Goal: Download file/media

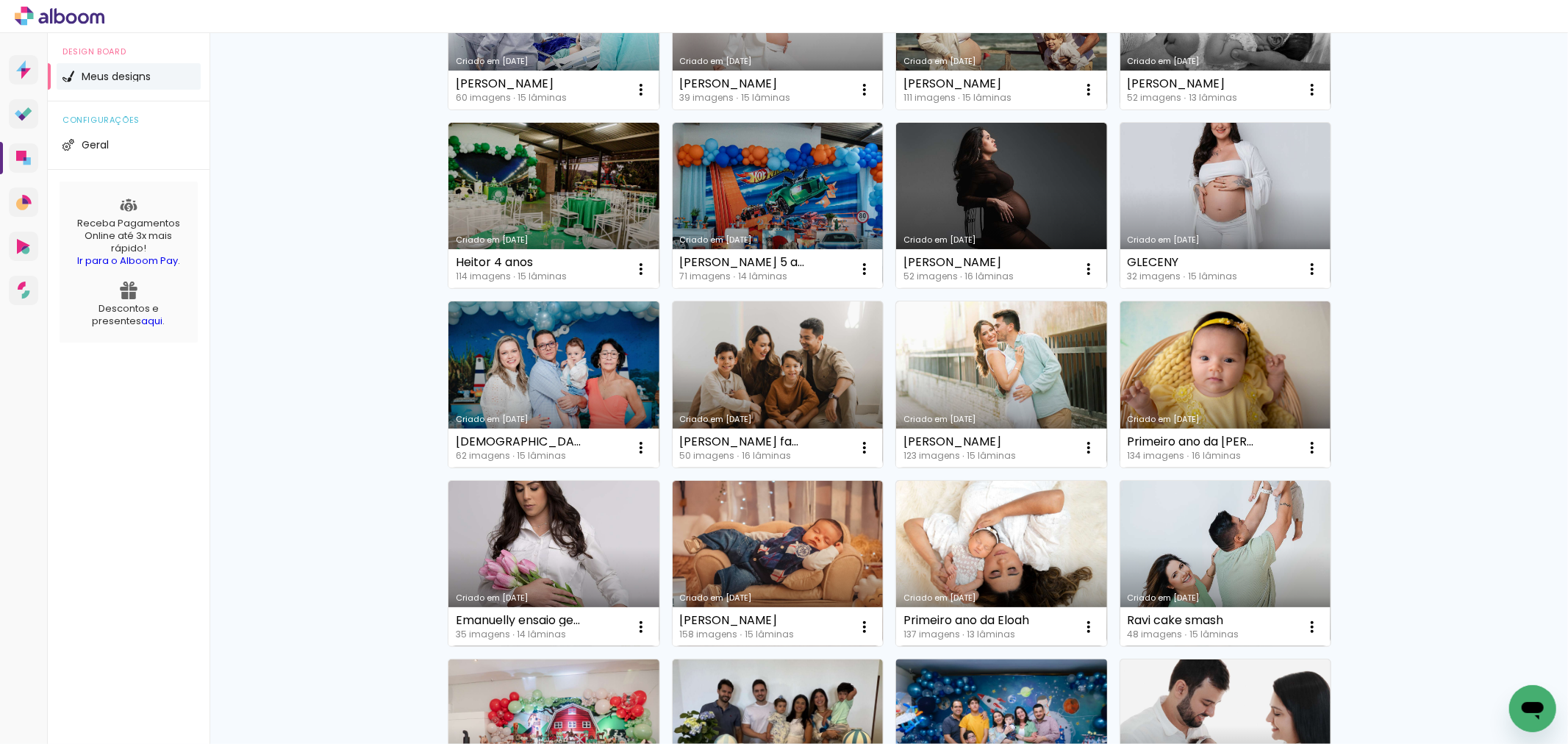
scroll to position [490, 0]
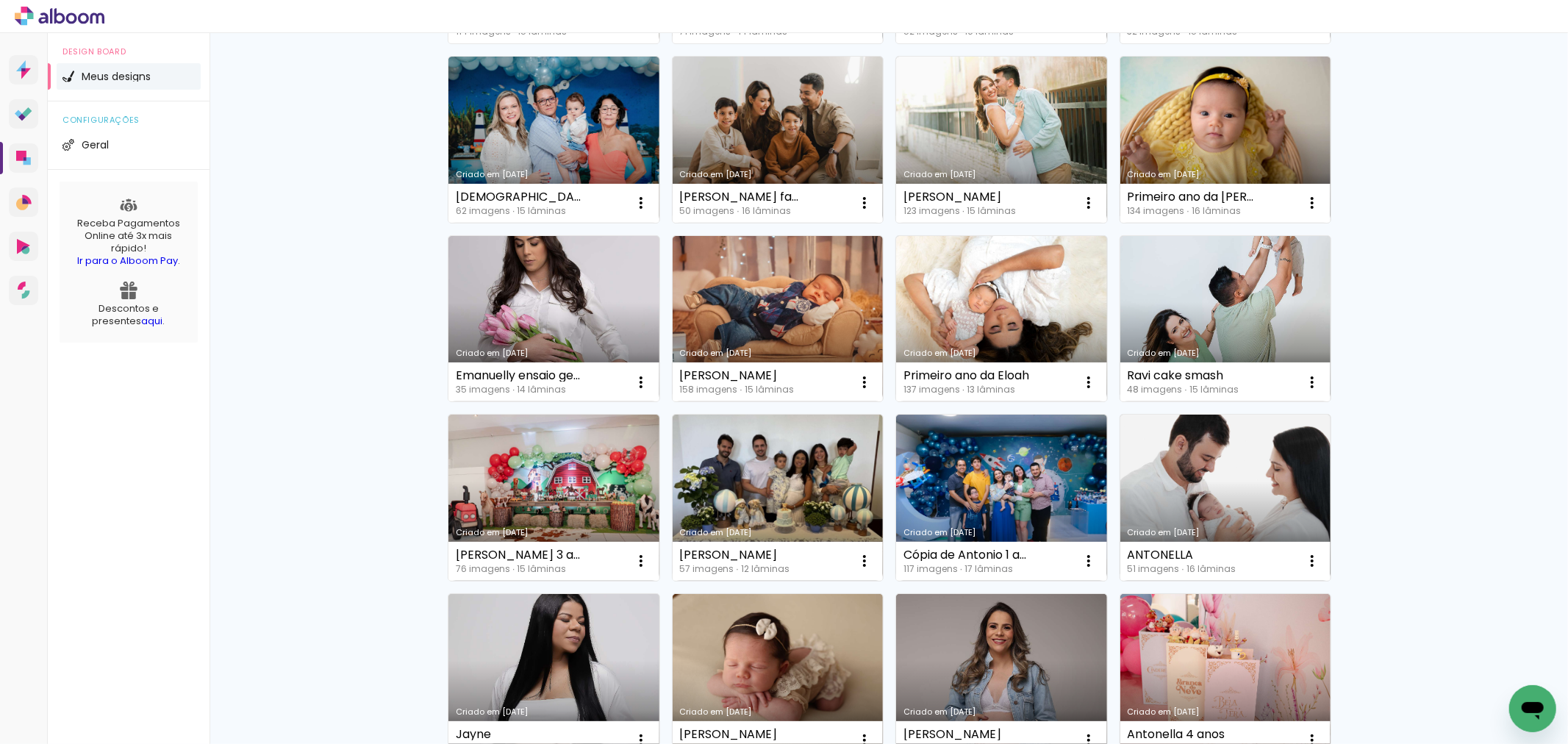
click at [799, 494] on link "Criado em [DATE]" at bounding box center [778, 497] width 211 height 166
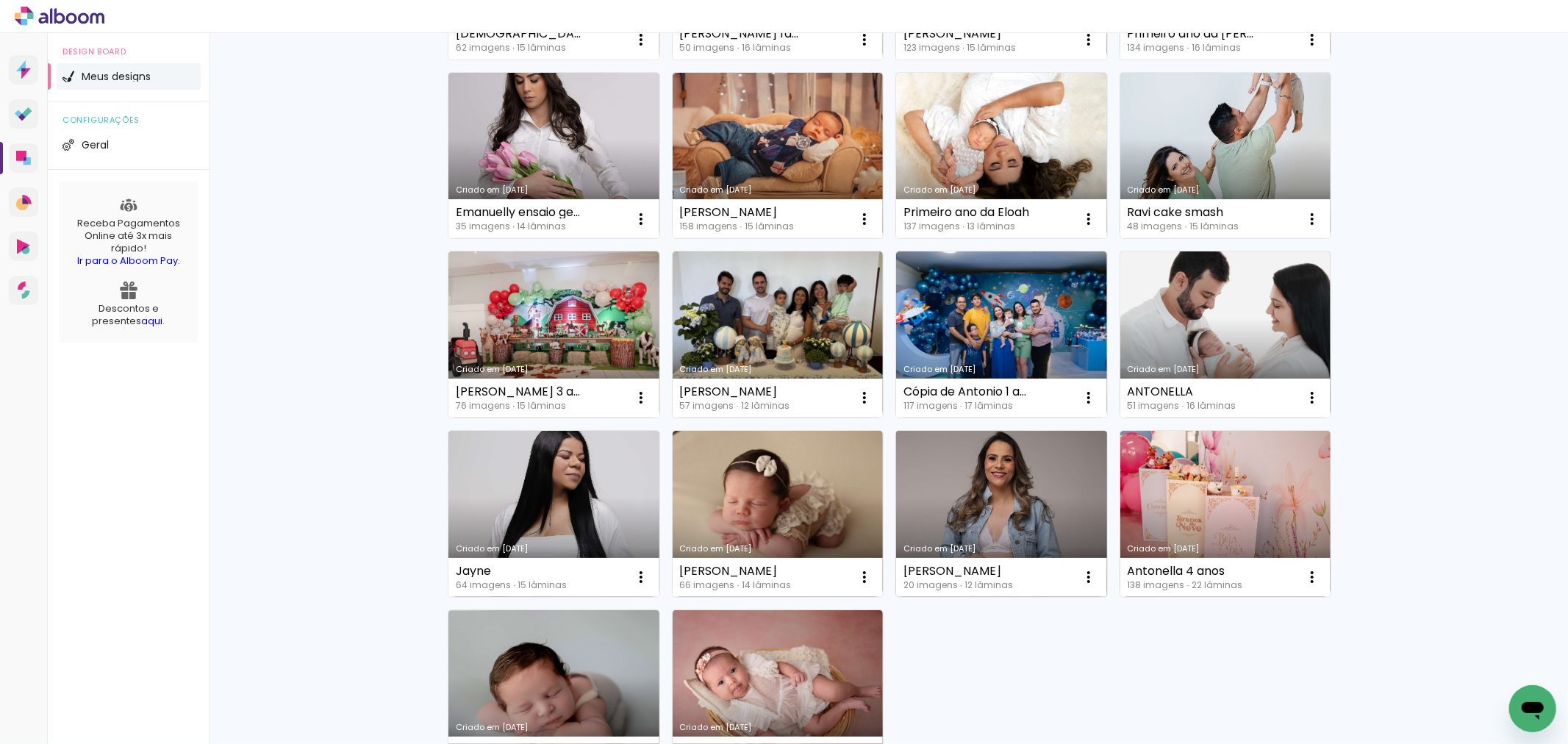
scroll to position [849, 0]
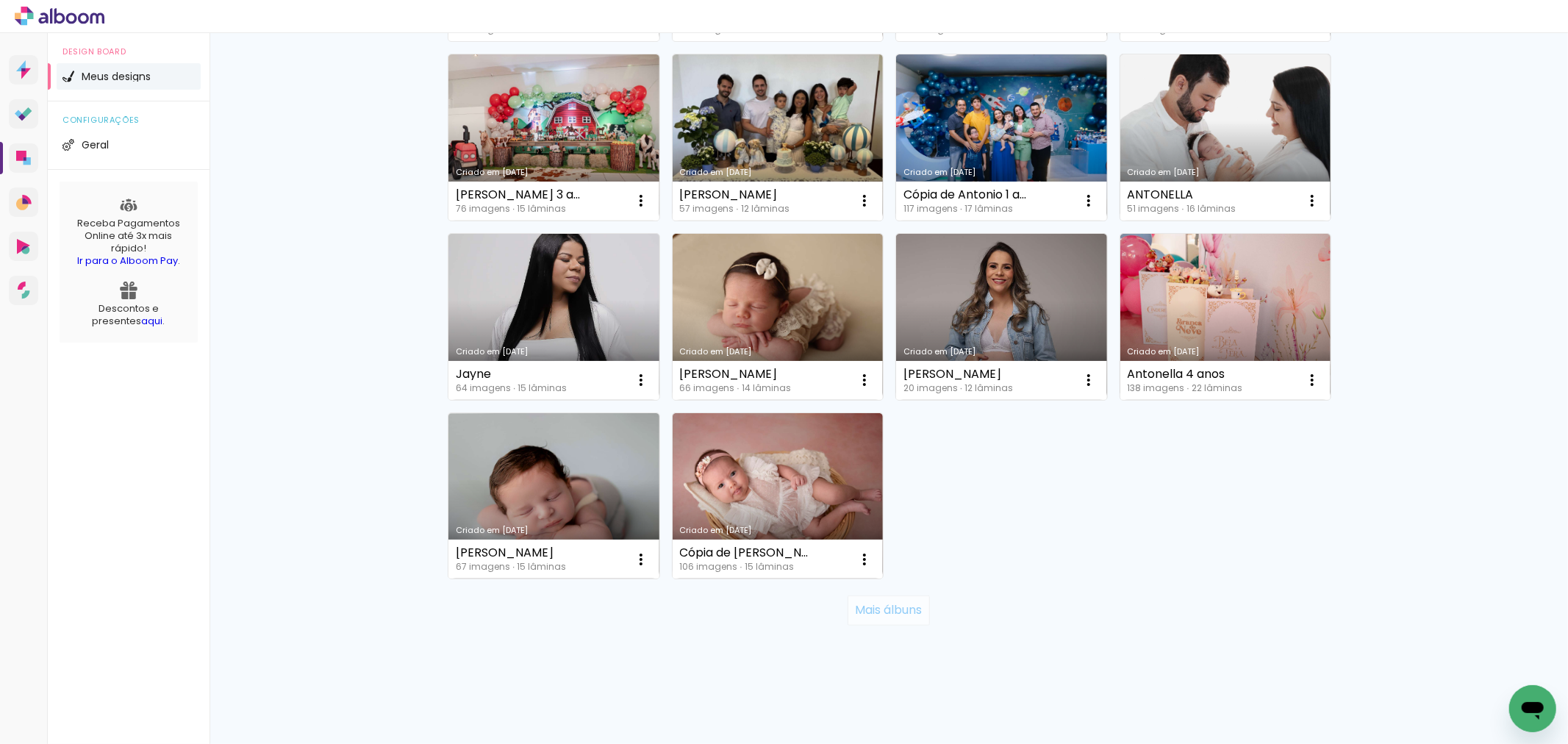
click at [0, 0] on slot "Mais álbuns" at bounding box center [0, 0] width 0 height 0
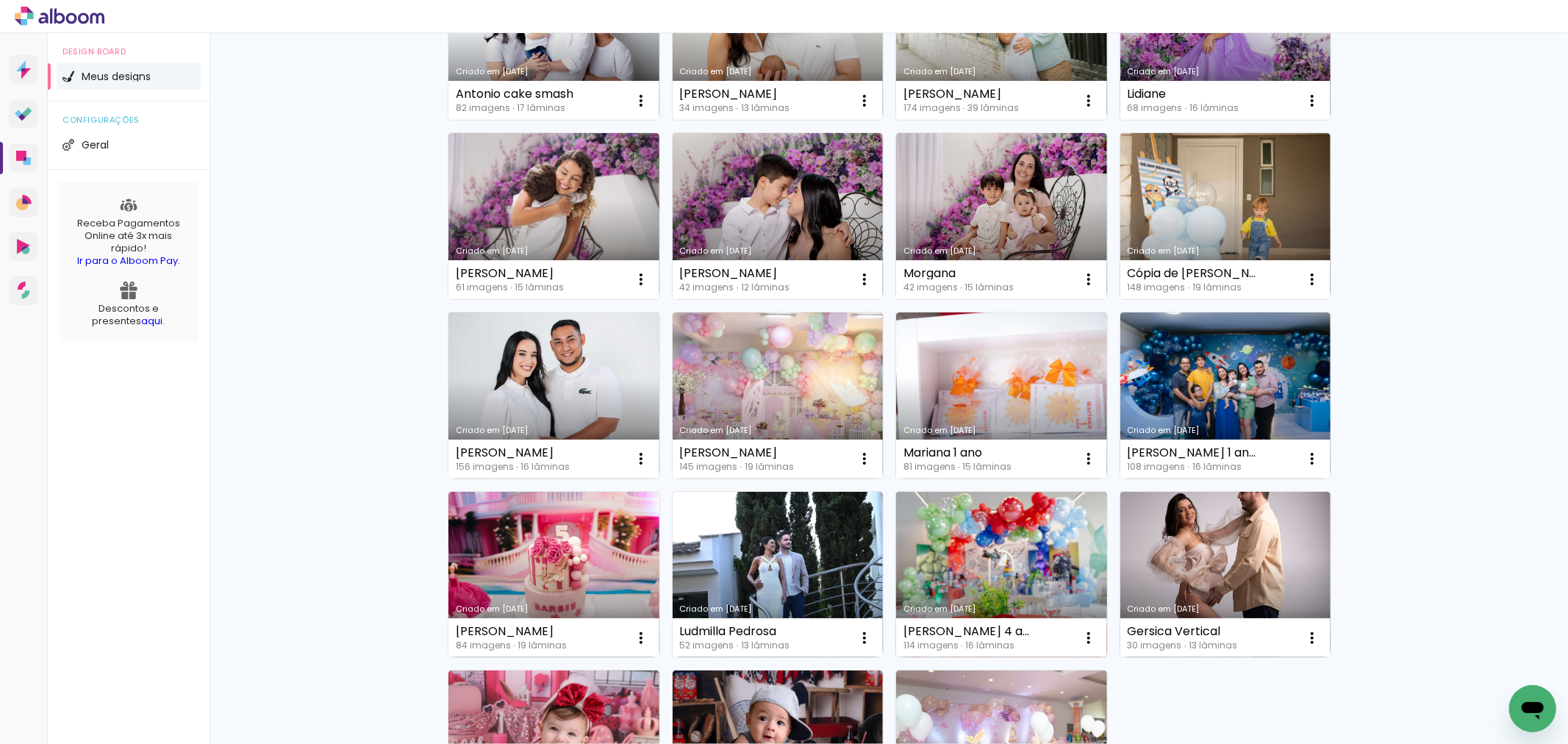
scroll to position [1747, 0]
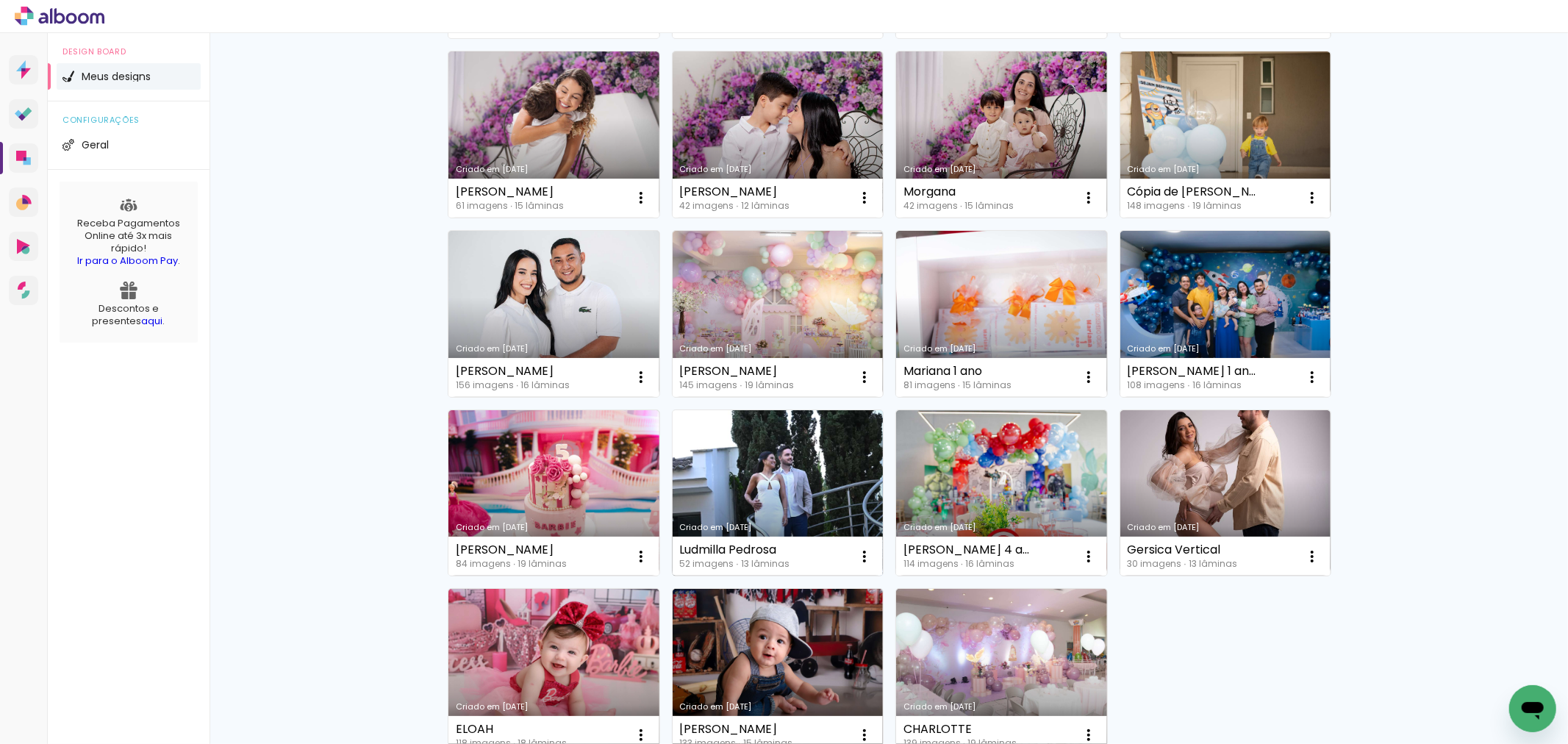
click at [800, 468] on link "Criado em [DATE]" at bounding box center [778, 493] width 211 height 166
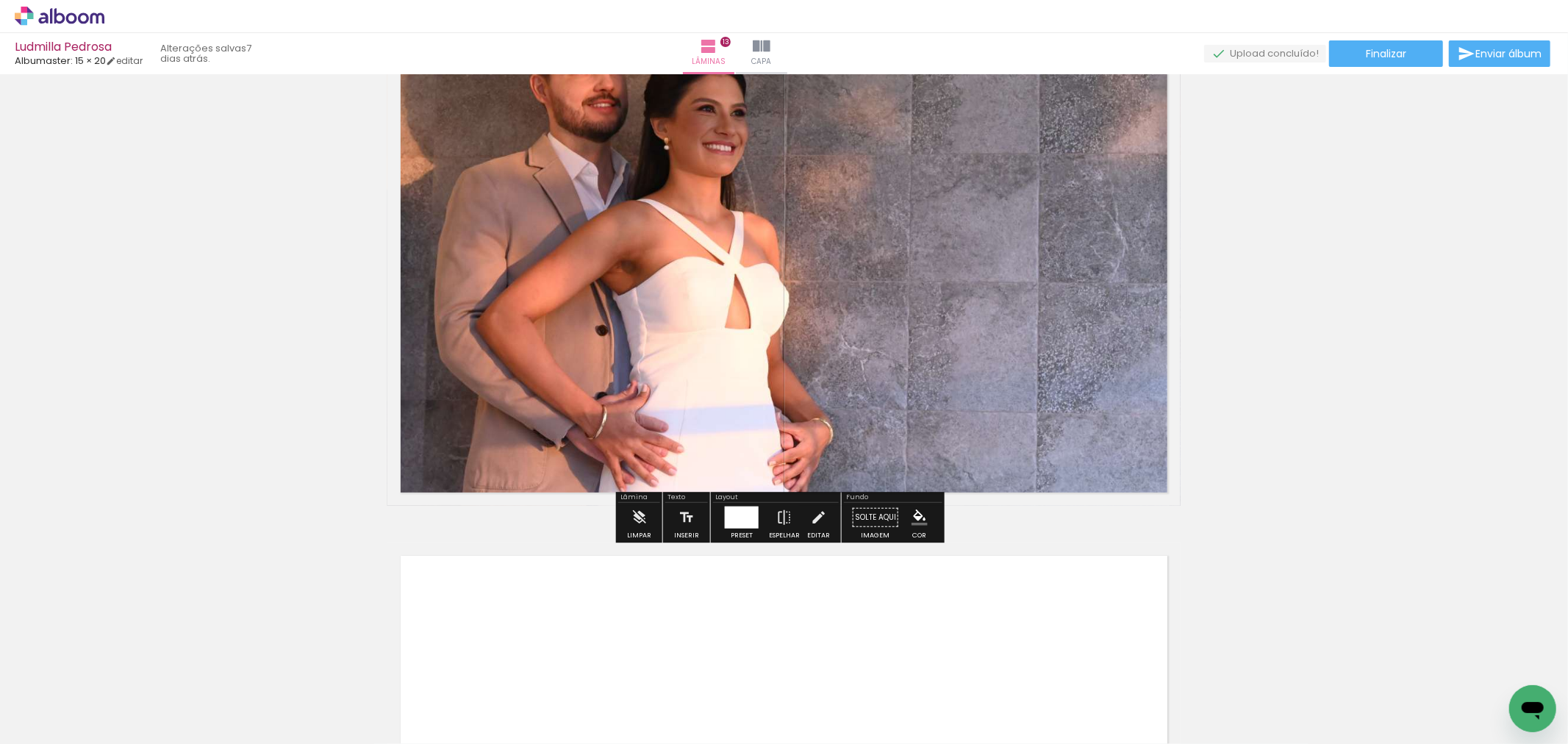
scroll to position [6449, 0]
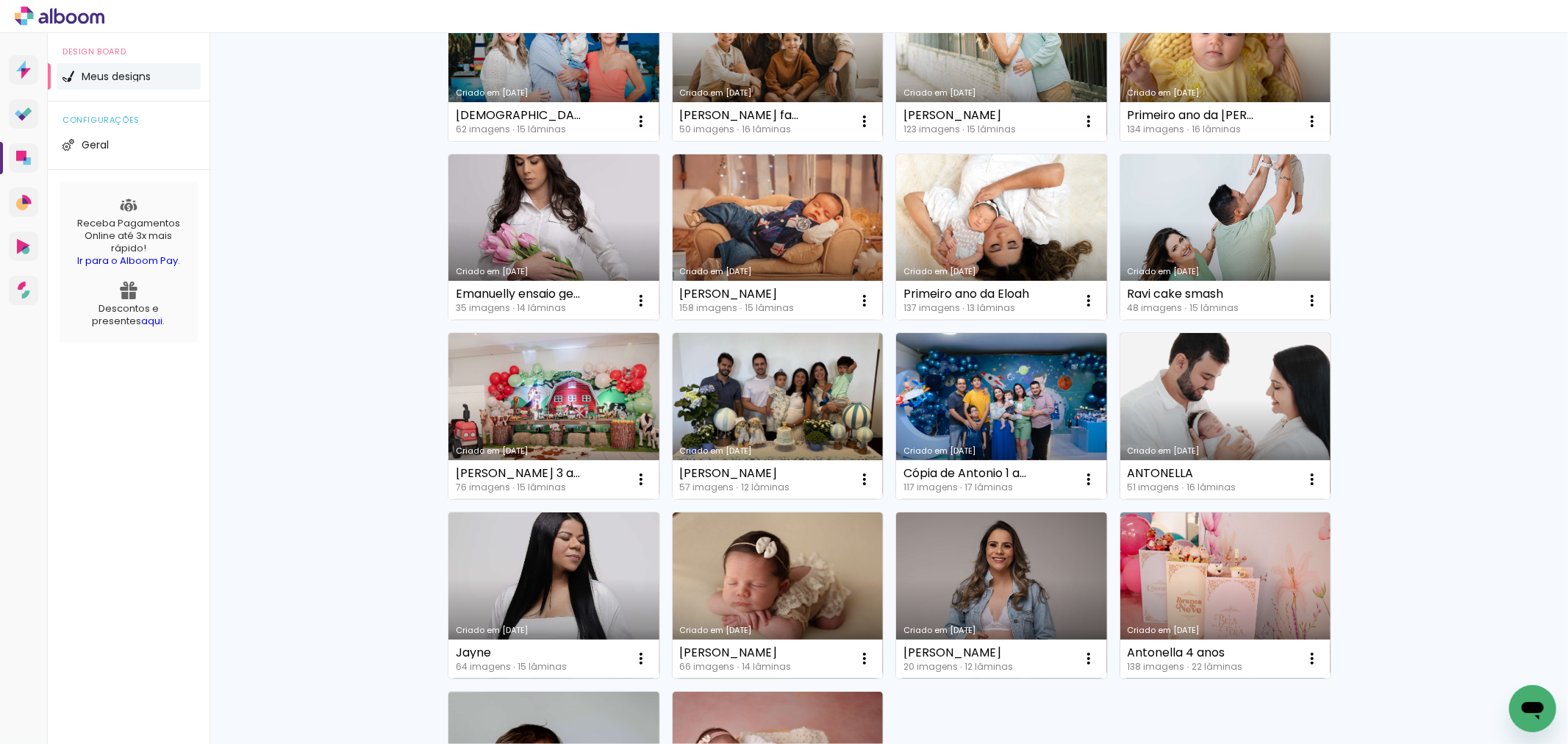
scroll to position [849, 0]
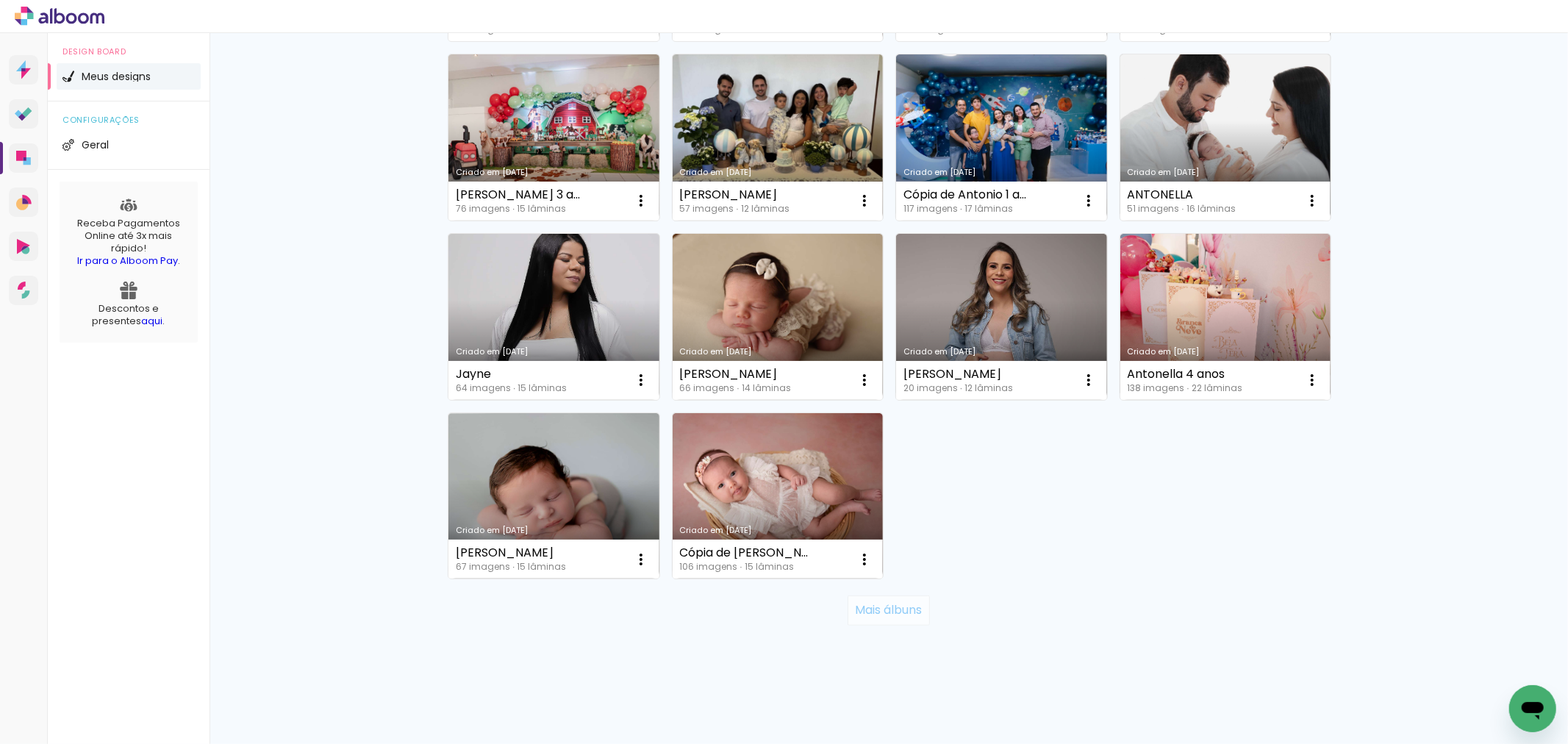
click at [0, 0] on slot "Mais álbuns" at bounding box center [0, 0] width 0 height 0
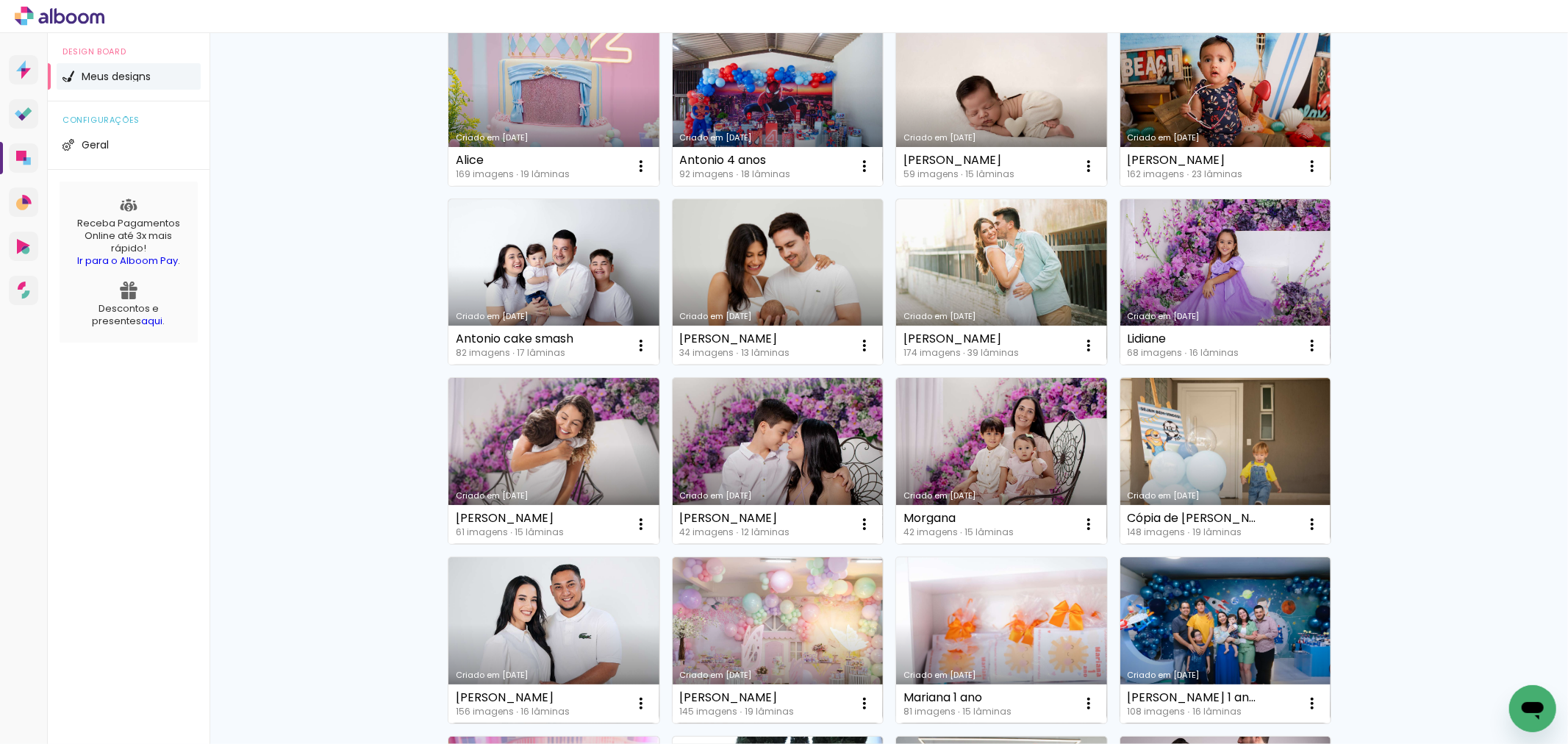
scroll to position [1666, 0]
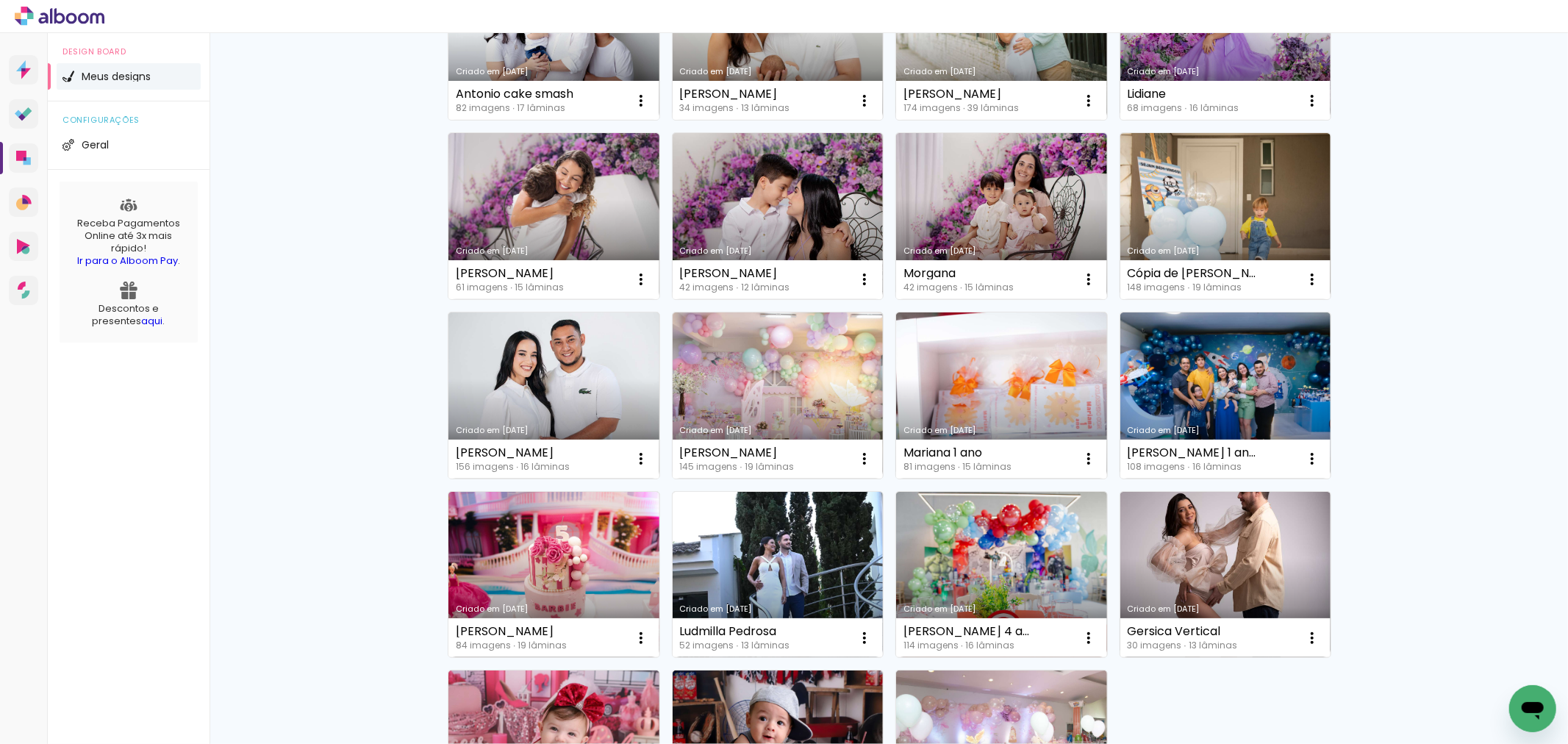
click at [805, 556] on link "Criado em [DATE]" at bounding box center [778, 574] width 211 height 166
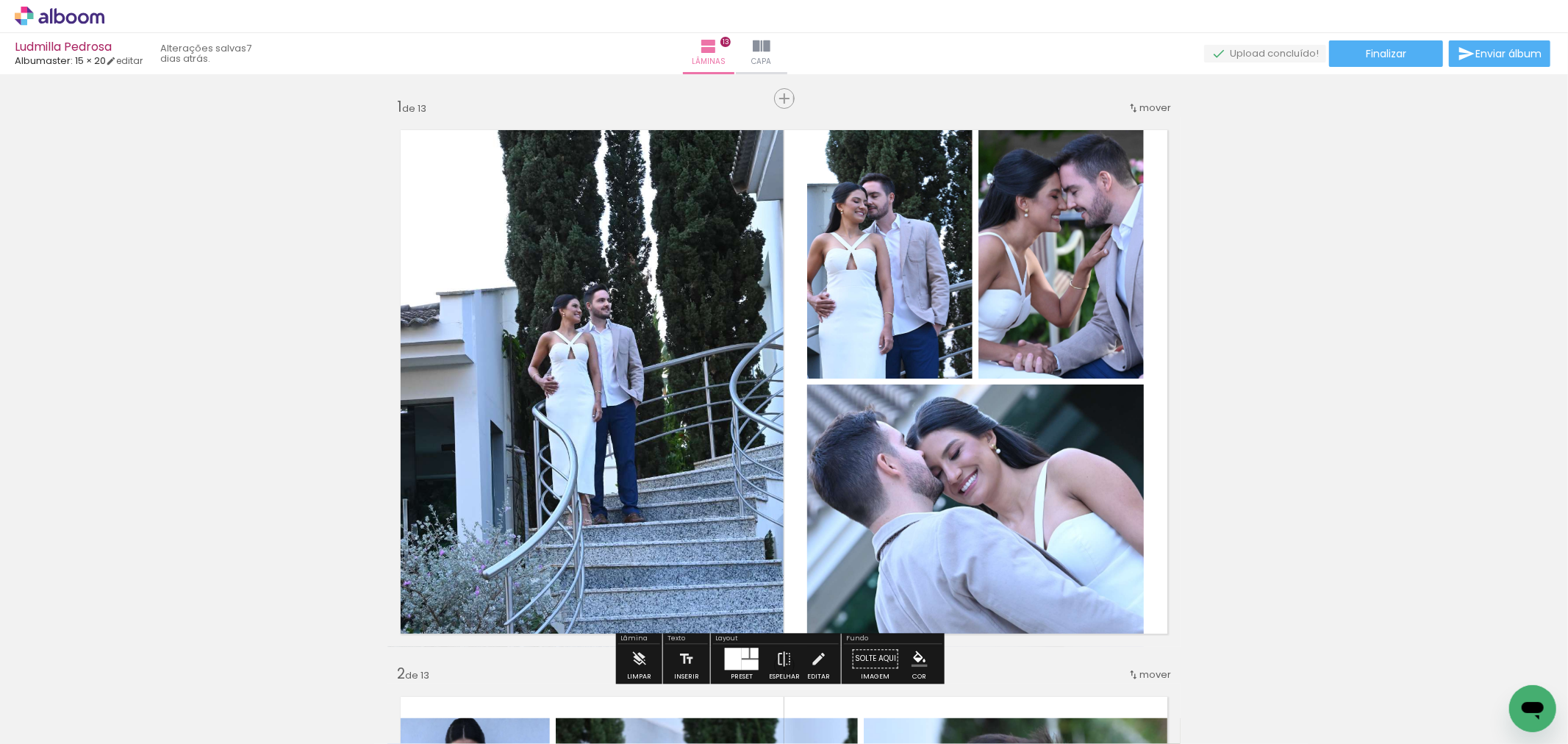
scroll to position [490, 0]
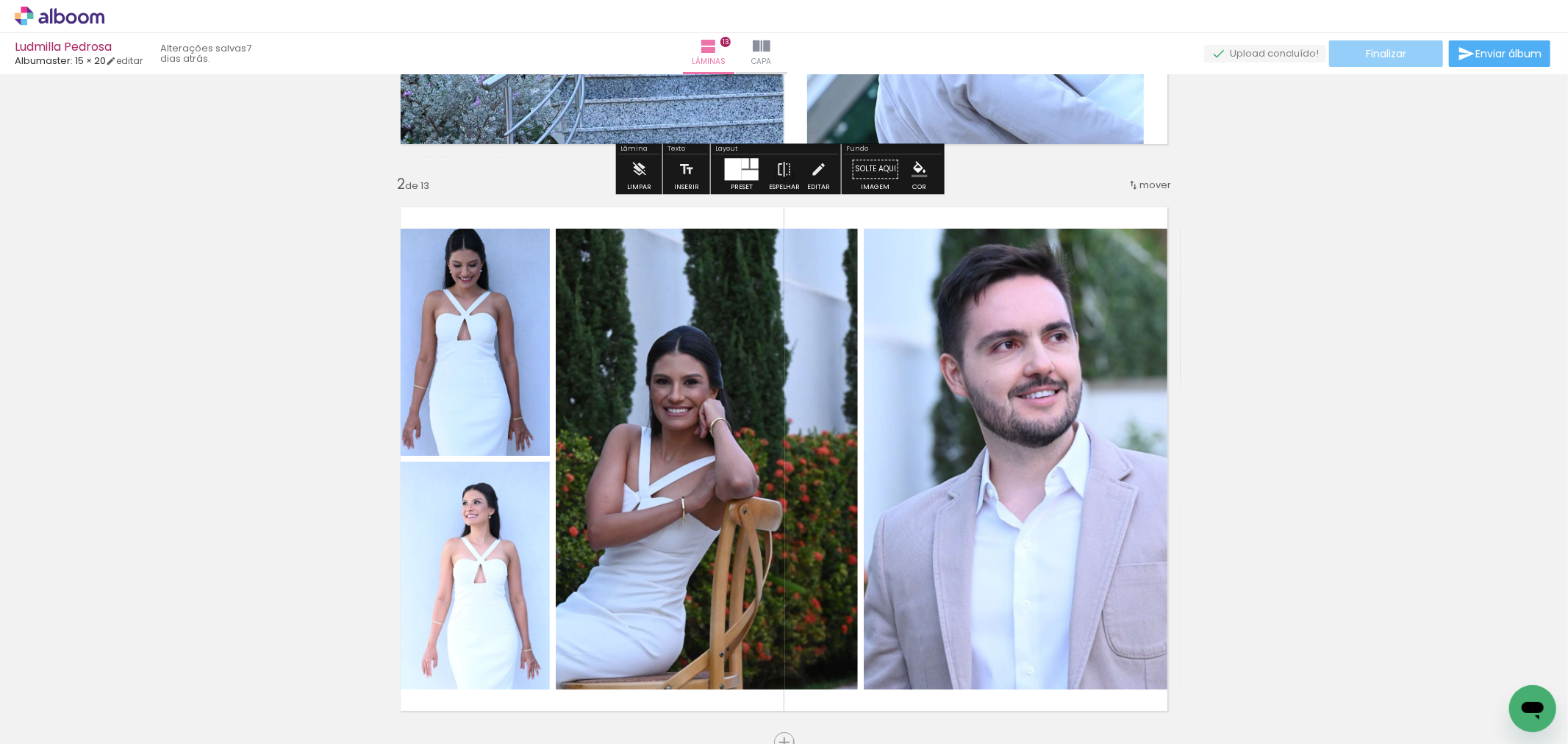
click at [1350, 56] on paper-button "Finalizar" at bounding box center [1386, 53] width 114 height 27
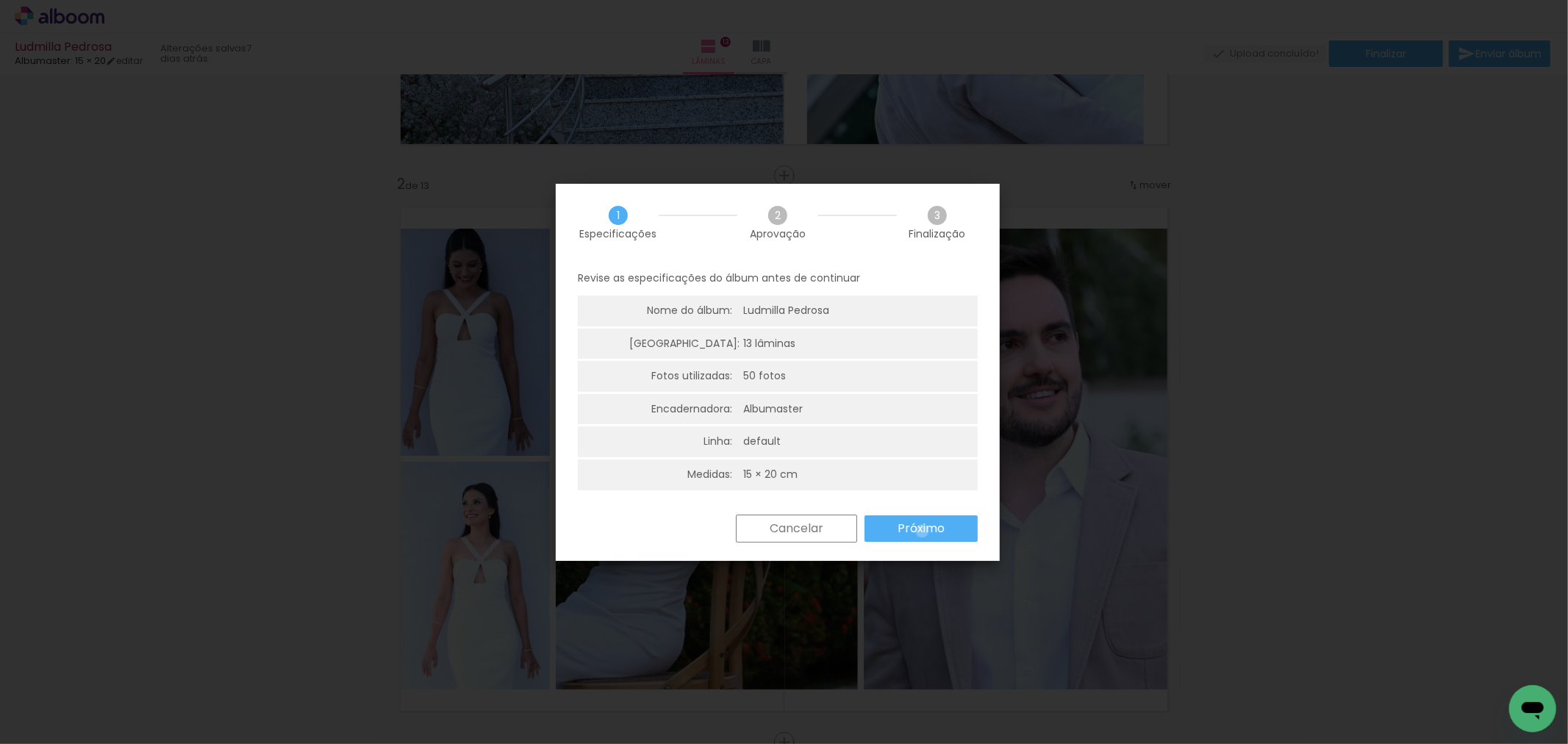
click at [0, 0] on slot "Próximo" at bounding box center [0, 0] width 0 height 0
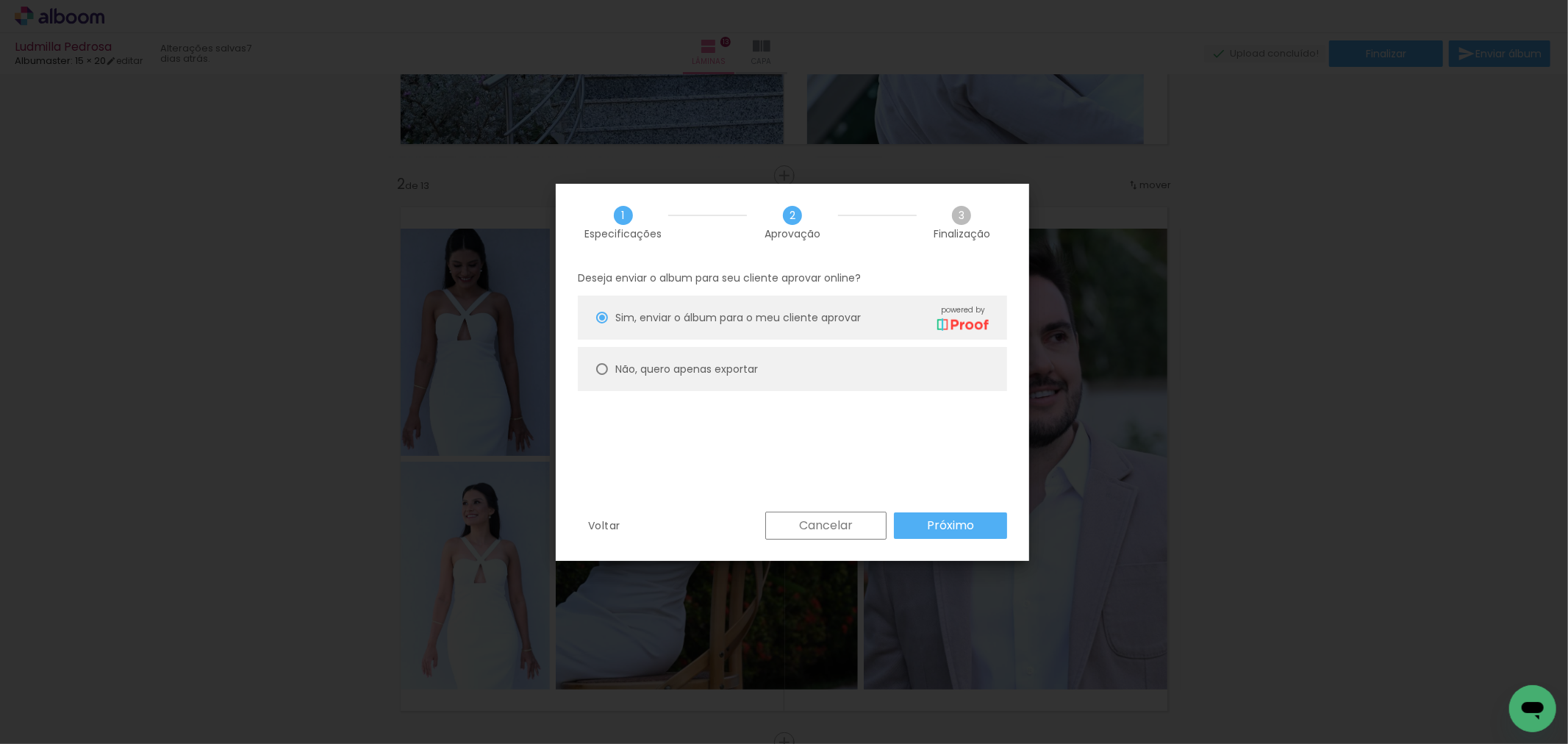
click at [814, 359] on paper-radio-button "Não, quero apenas exportar" at bounding box center [791, 369] width 429 height 44
type paper-radio-button "on"
click at [942, 510] on div "Deseja enviar o album para seu cliente aprovar online? Sim, enviar o álbum para…" at bounding box center [792, 386] width 473 height 252
click at [0, 0] on slot "Próximo" at bounding box center [0, 0] width 0 height 0
type input "Alta, 300 DPI"
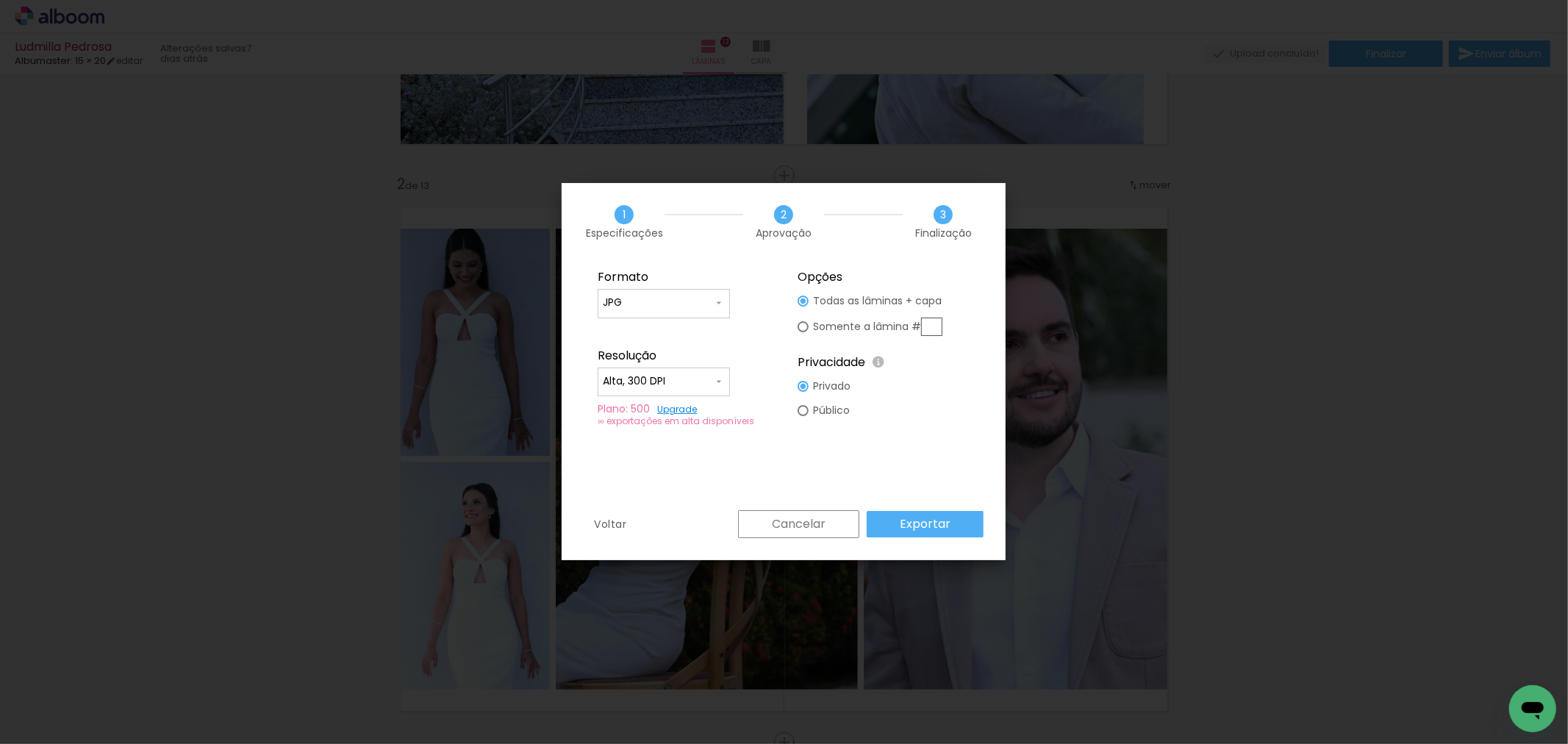
click at [0, 0] on slot "Exportar" at bounding box center [0, 0] width 0 height 0
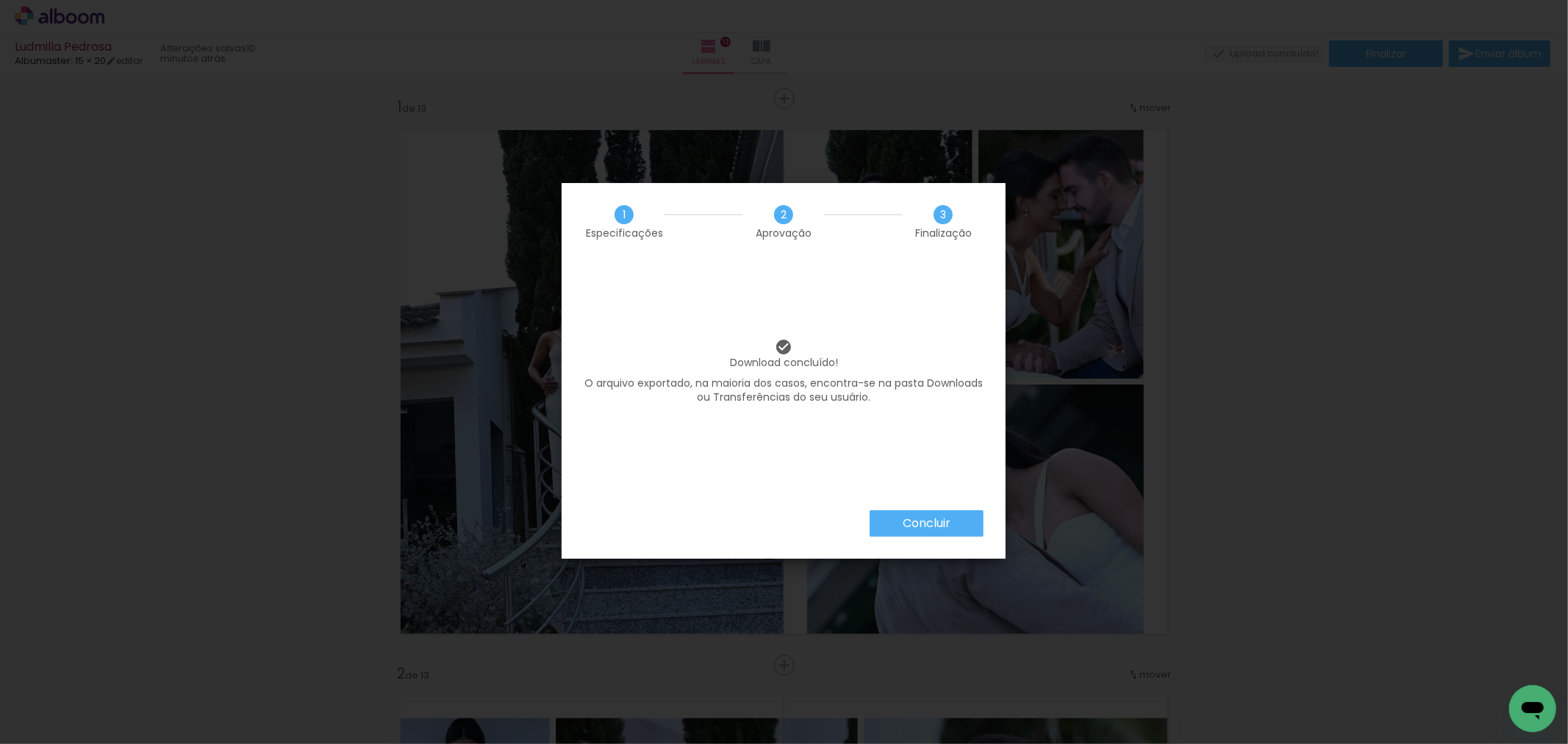
scroll to position [490, 0]
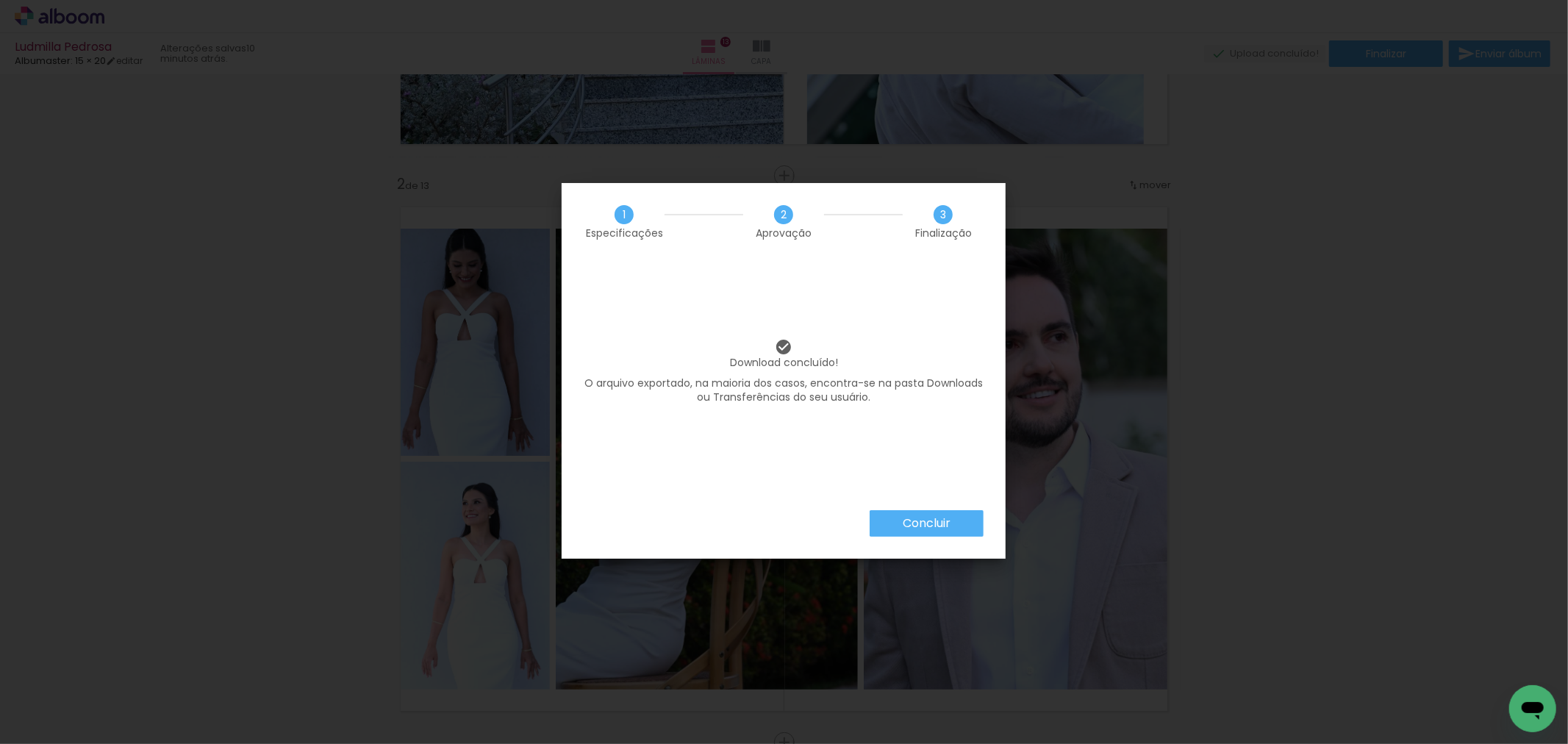
click at [0, 0] on slot "Concluir" at bounding box center [0, 0] width 0 height 0
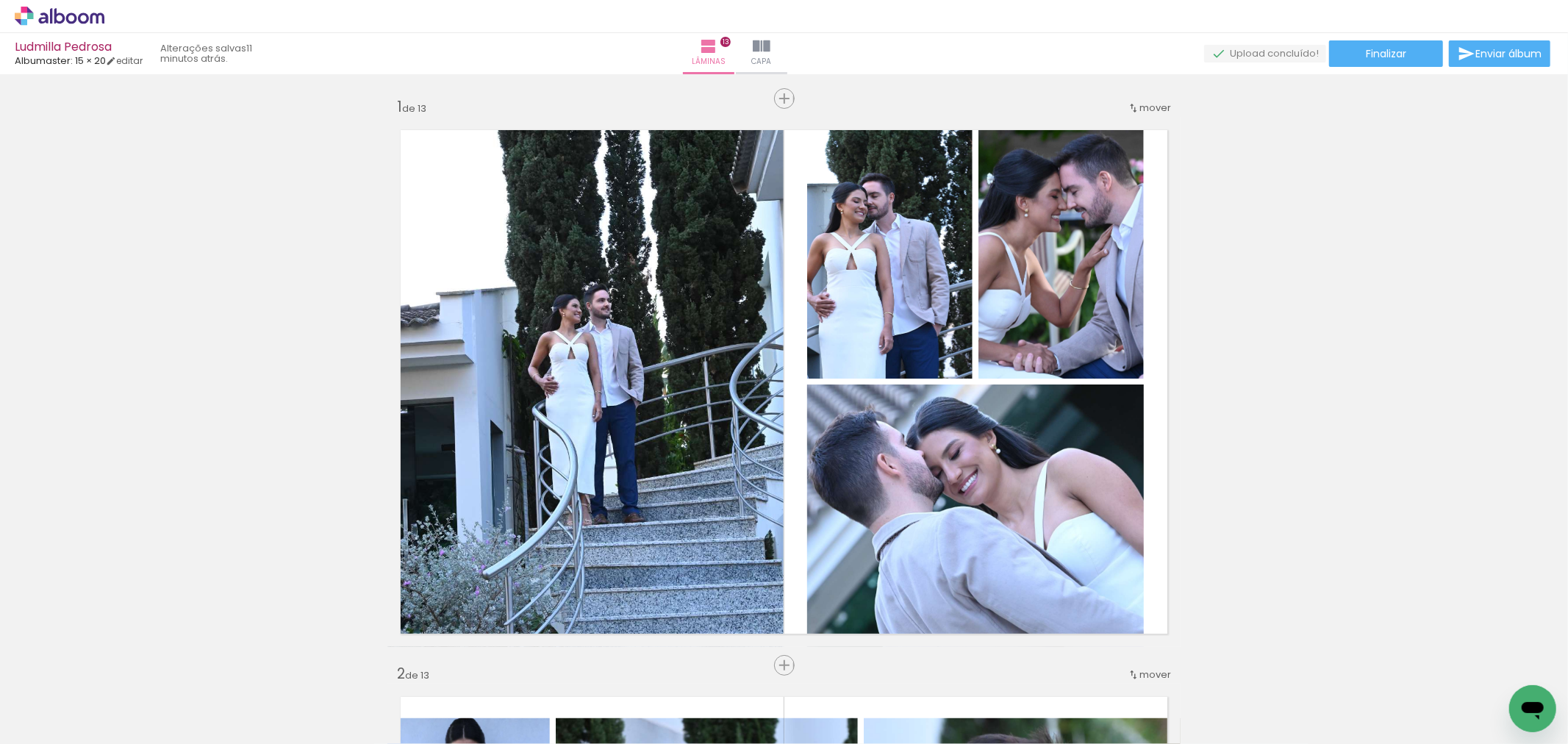
scroll to position [490, 0]
